Goal: Transaction & Acquisition: Book appointment/travel/reservation

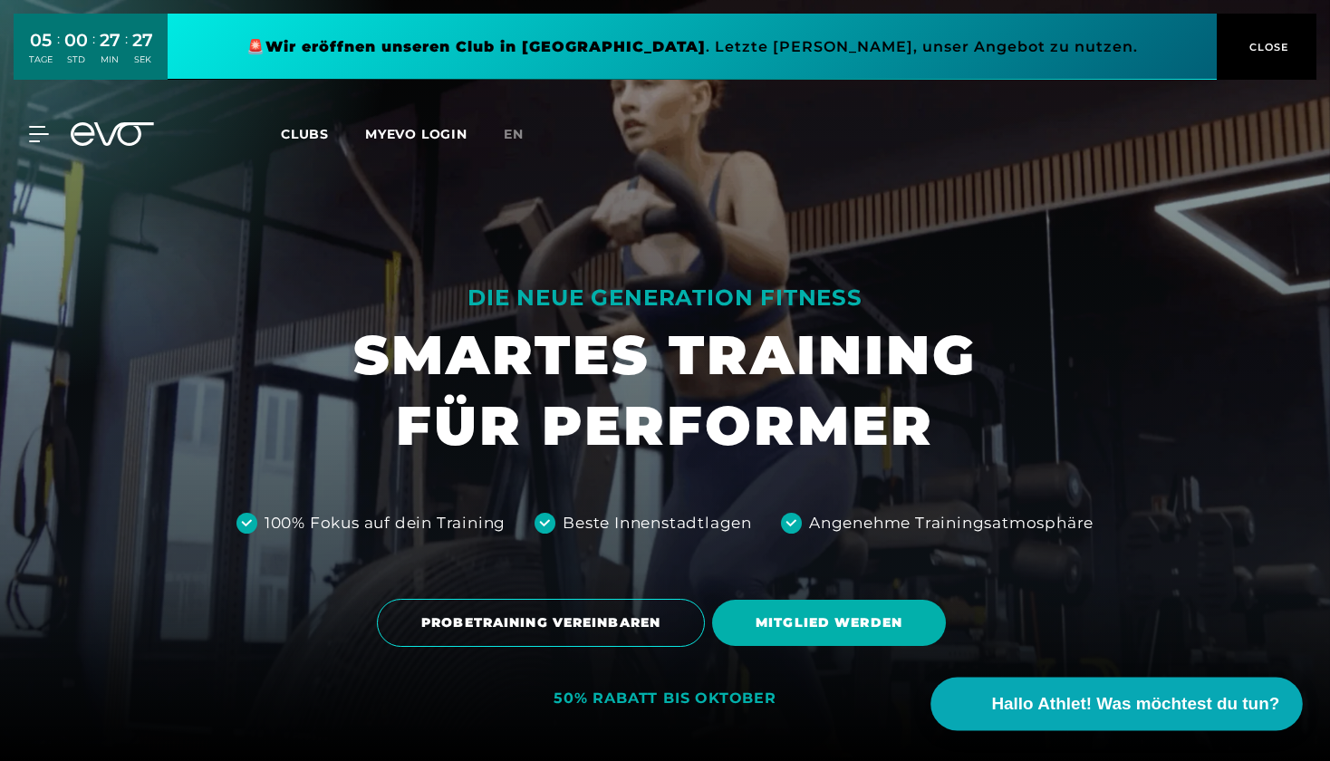
click at [1131, 703] on span "Hallo Athlet! Was möchtest du tun?" at bounding box center [1136, 703] width 288 height 25
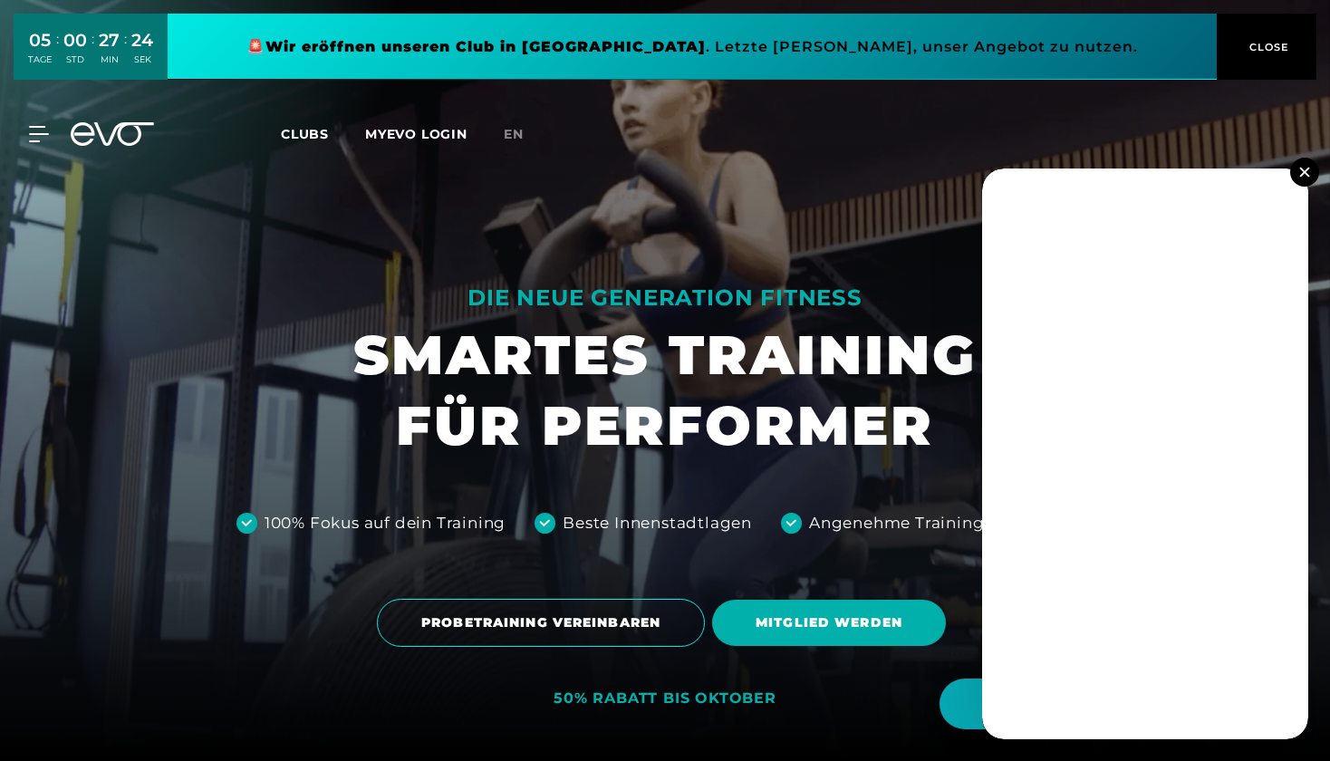
click at [1304, 169] on img at bounding box center [1304, 172] width 10 height 10
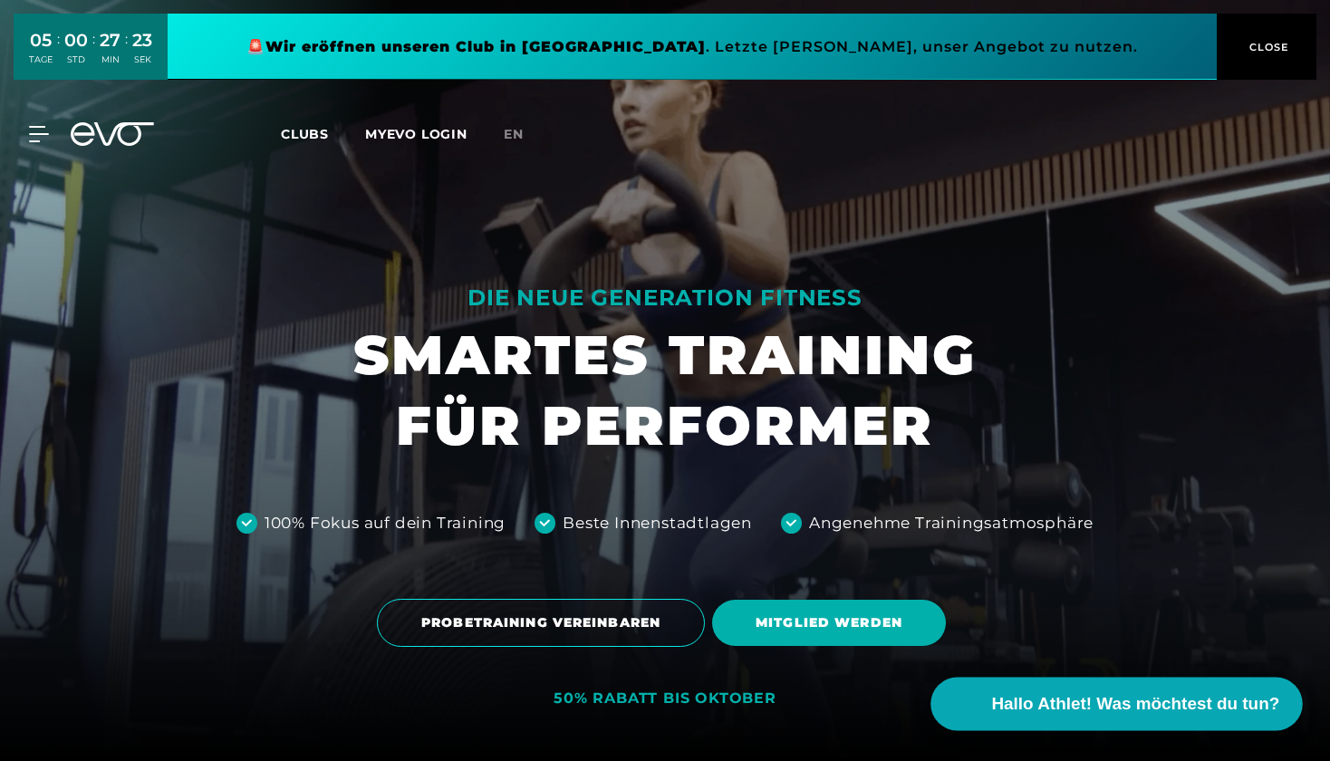
click at [1111, 704] on span "Hallo Athlet! Was möchtest du tun?" at bounding box center [1136, 703] width 288 height 25
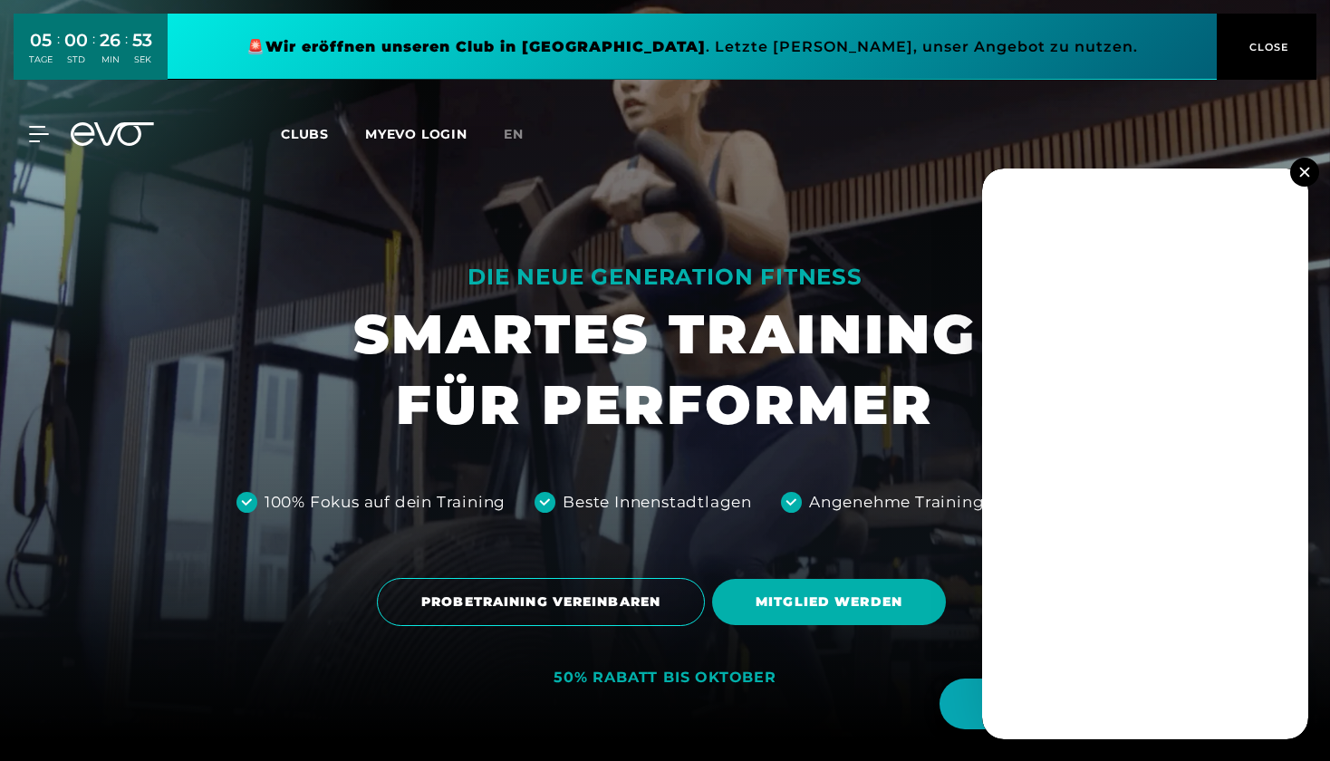
scroll to position [24, 0]
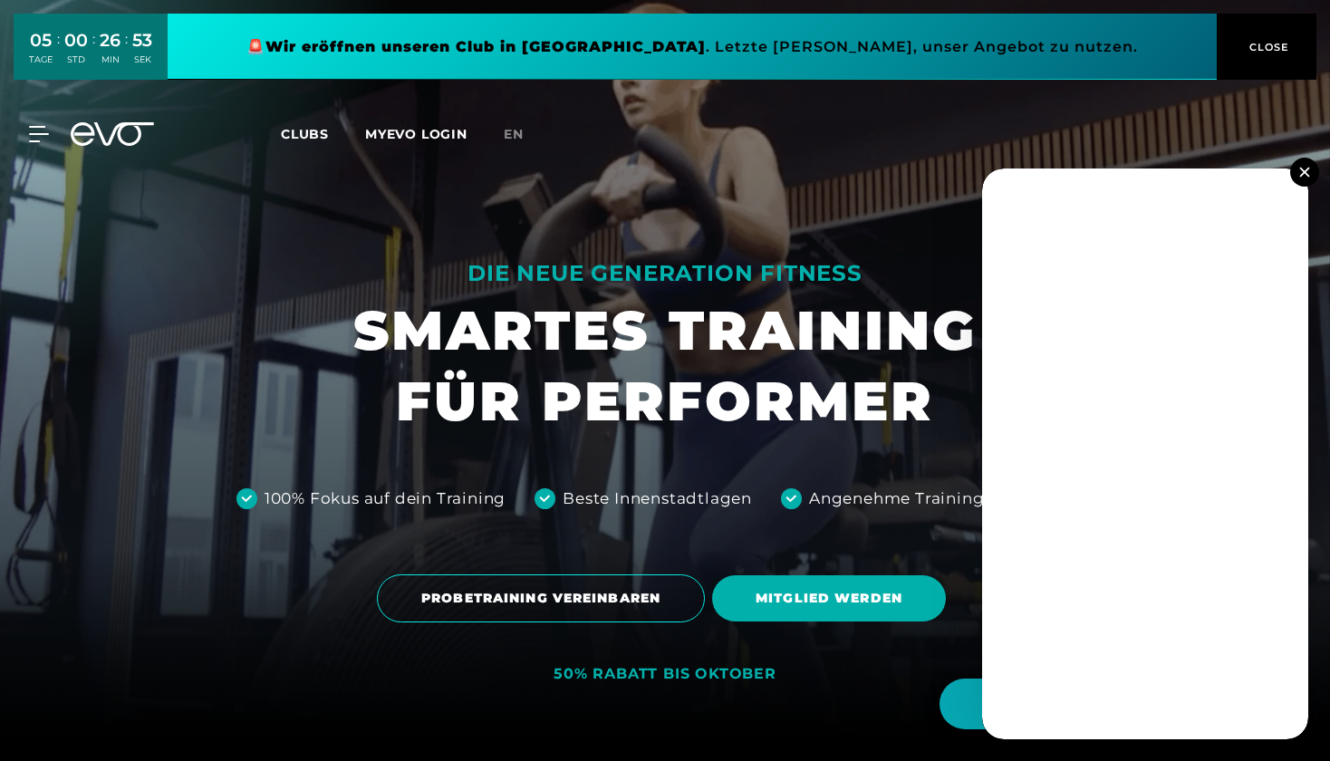
click at [1306, 170] on img at bounding box center [1304, 172] width 10 height 10
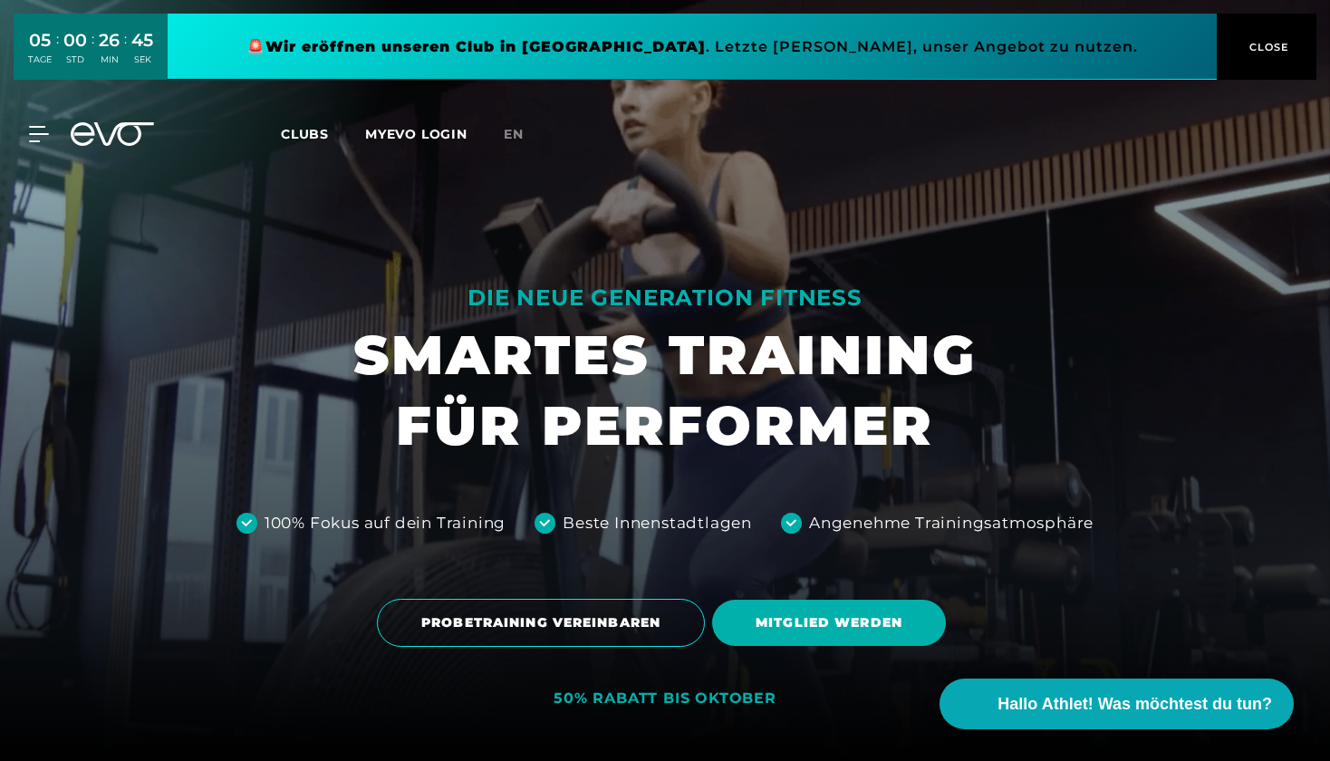
scroll to position [0, 0]
click at [36, 160] on div "MyEVO Login Über EVO Mitgliedschaften Probetraining TAGESPASS EVO Studios Düsse…" at bounding box center [665, 134] width 1323 height 53
click at [36, 183] on div at bounding box center [665, 380] width 1330 height 761
click at [35, 112] on div "MyEVO Login Über EVO Mitgliedschaften Probetraining TAGESPASS EVO Studios Düsse…" at bounding box center [665, 134] width 1323 height 53
click at [35, 133] on icon at bounding box center [42, 134] width 25 height 14
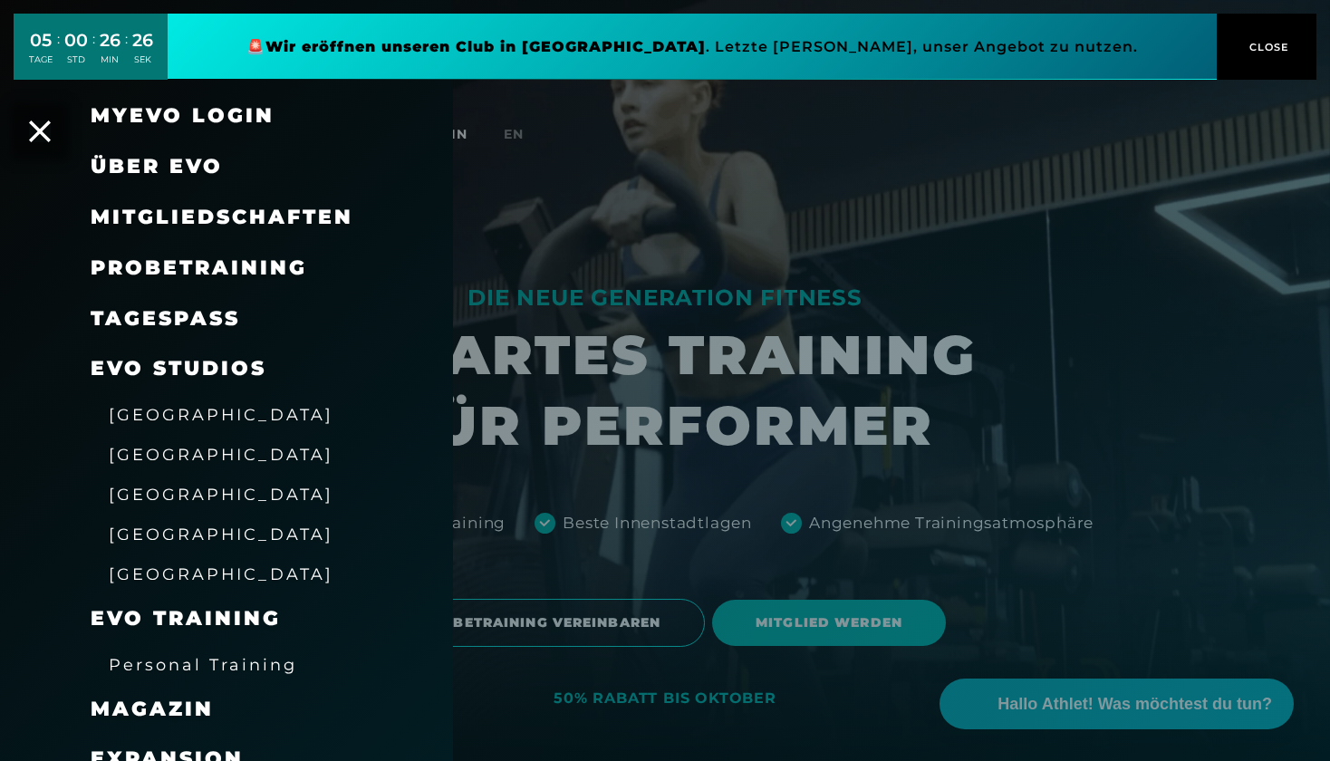
click at [1003, 454] on div at bounding box center [665, 380] width 1330 height 761
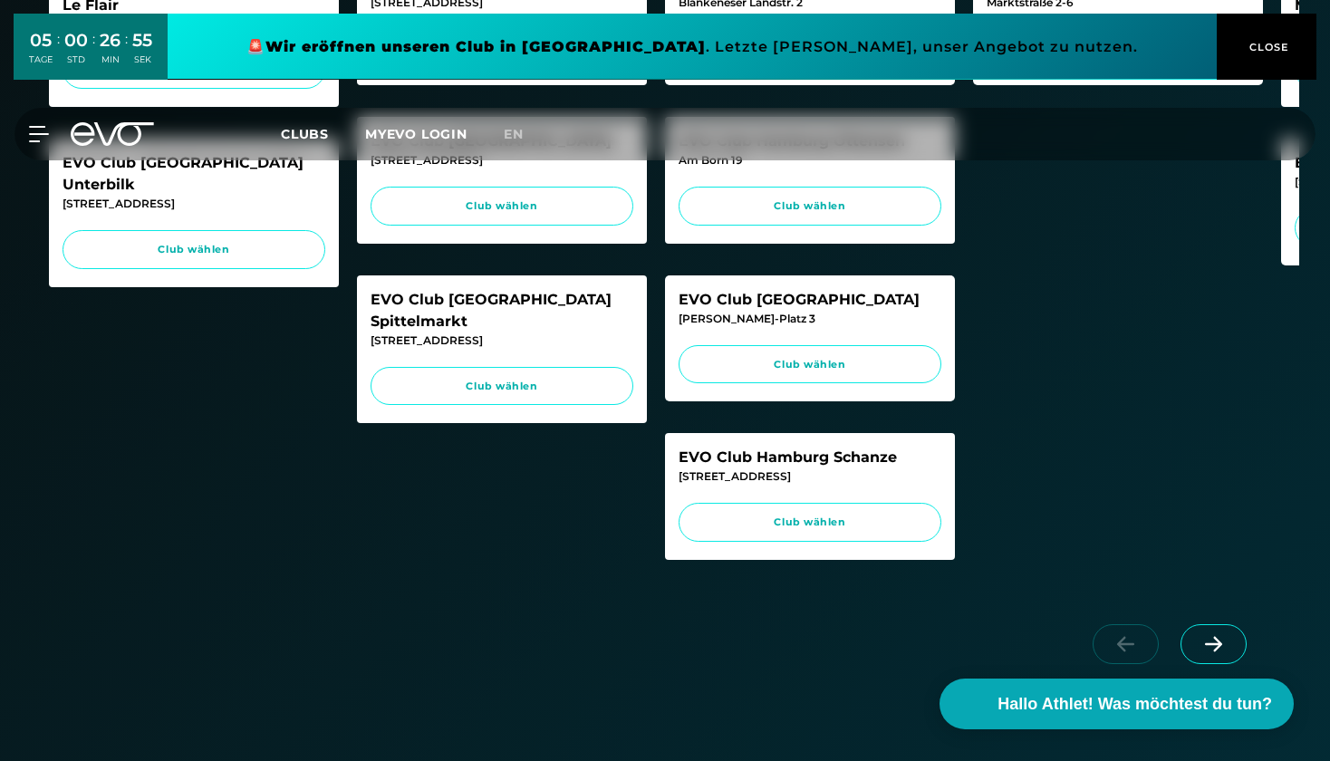
scroll to position [777, 0]
